Goal: Find contact information: Find contact information

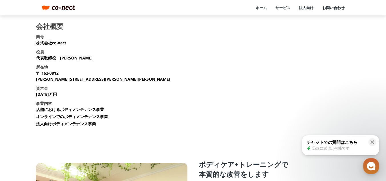
click at [145, 49] on section "会社概要 商号 株式会社co-nect 役員 代表取締役　[PERSON_NAME] 所在地 [STREET_ADDRESS][PERSON_NAME][PE…" at bounding box center [193, 77] width 314 height 108
drag, startPoint x: 61, startPoint y: 73, endPoint x: 47, endPoint y: 74, distance: 13.7
click at [40, 74] on p "[STREET_ADDRESS][PERSON_NAME][PERSON_NAME][PERSON_NAME]" at bounding box center [103, 76] width 134 height 12
click at [45, 74] on p "[STREET_ADDRESS][PERSON_NAME][PERSON_NAME][PERSON_NAME]" at bounding box center [103, 76] width 134 height 12
drag, startPoint x: 41, startPoint y: 73, endPoint x: 63, endPoint y: 72, distance: 22.0
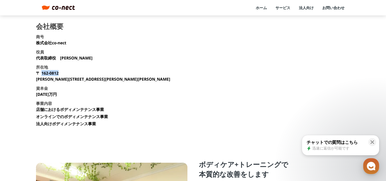
click at [63, 72] on p "[STREET_ADDRESS][PERSON_NAME][PERSON_NAME][PERSON_NAME]" at bounding box center [103, 76] width 134 height 12
copy p "162-0812"
click at [159, 49] on section "会社概要 商号 株式会社co-nect 役員 代表取締役　[PERSON_NAME] 所在地 [STREET_ADDRESS][PERSON_NAME][PE…" at bounding box center [193, 77] width 314 height 108
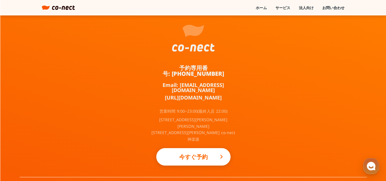
scroll to position [358, 0]
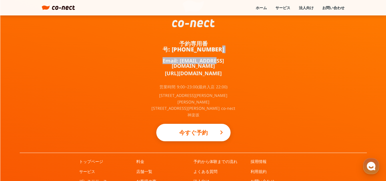
drag, startPoint x: 235, startPoint y: 56, endPoint x: 211, endPoint y: 57, distance: 24.3
click at [211, 57] on div "予約専用番号: [PHONE_NUMBER] Email: [EMAIL_ADDRESS][DOMAIN_NAME] [URL][DOMAIN_NAME] 営…" at bounding box center [194, 62] width 86 height 181
click at [237, 56] on div "予約専用番号: [PHONE_NUMBER] Email: [EMAIL_ADDRESS][DOMAIN_NAME] [URL][DOMAIN_NAME] 営…" at bounding box center [193, 88] width 386 height 232
drag, startPoint x: 232, startPoint y: 55, endPoint x: 177, endPoint y: 55, distance: 55.1
click at [177, 55] on div "予約専用番号: [PHONE_NUMBER] Email: [EMAIL_ADDRESS][DOMAIN_NAME] [URL][DOMAIN_NAME] 営…" at bounding box center [194, 62] width 86 height 181
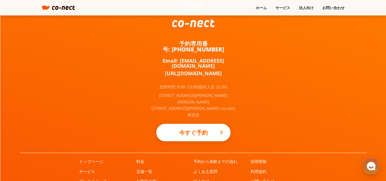
click at [248, 57] on div "予約専用番号: [PHONE_NUMBER] Email: [EMAIL_ADDRESS][DOMAIN_NAME] [URL][DOMAIN_NAME] 営…" at bounding box center [193, 88] width 386 height 232
drag, startPoint x: 228, startPoint y: 55, endPoint x: 178, endPoint y: 56, distance: 49.7
click at [178, 56] on div "予約専用番号: [PHONE_NUMBER] Email: [EMAIL_ADDRESS][DOMAIN_NAME] [URL][DOMAIN_NAME] 営…" at bounding box center [194, 62] width 86 height 181
copy link "[EMAIL_ADDRESS][DOMAIN_NAME]"
click at [264, 67] on div "予約専用番号: [PHONE_NUMBER] Email: [EMAIL_ADDRESS][DOMAIN_NAME] [URL][DOMAIN_NAME] 営…" at bounding box center [193, 88] width 386 height 232
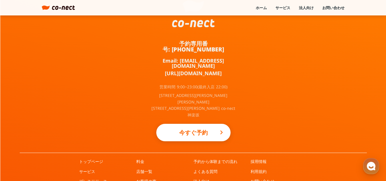
click at [254, 59] on div "予約専用番号: [PHONE_NUMBER] Email: [EMAIL_ADDRESS][DOMAIN_NAME] [URL][DOMAIN_NAME] 営…" at bounding box center [193, 88] width 386 height 232
click at [264, 178] on link "お問い合わせ" at bounding box center [263, 181] width 24 height 6
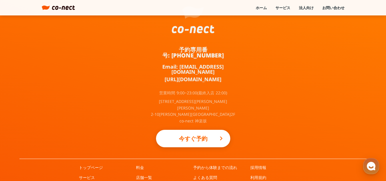
scroll to position [358, 0]
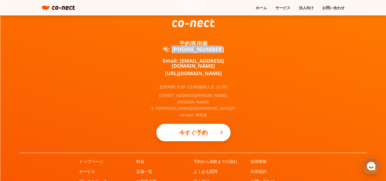
drag, startPoint x: 237, startPoint y: 43, endPoint x: 192, endPoint y: 45, distance: 44.6
click at [192, 45] on div "予約専用番号: [PHONE_NUMBER] Email: [EMAIL_ADDRESS][DOMAIN_NAME] [URL][DOMAIN_NAME] 営…" at bounding box center [193, 88] width 386 height 232
copy link "[PHONE_NUMBER]"
click at [69, 10] on img at bounding box center [63, 7] width 23 height 5
